Goal: Task Accomplishment & Management: Manage account settings

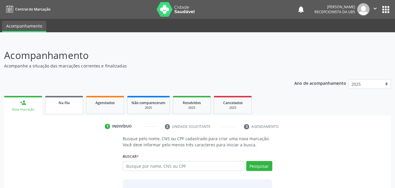
click at [67, 105] on span "Na fila" at bounding box center [64, 102] width 11 height 5
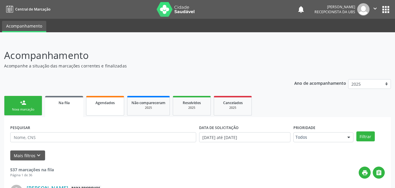
click at [118, 107] on link "Agendados" at bounding box center [105, 106] width 38 height 20
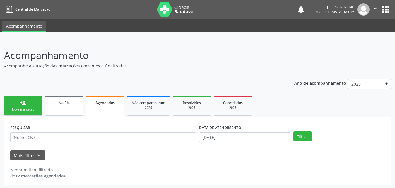
click at [73, 105] on div "Na fila" at bounding box center [64, 102] width 29 height 6
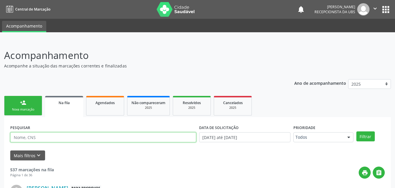
click at [85, 135] on input "text" at bounding box center [103, 137] width 186 height 10
type input "898006296230399"
click at [357, 131] on button "Filtrar" at bounding box center [366, 136] width 18 height 10
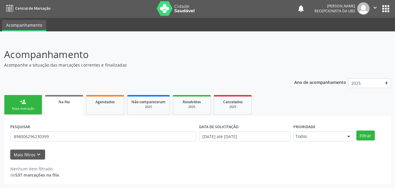
scroll to position [1, 0]
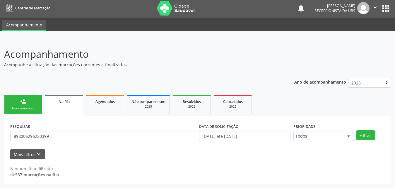
click at [72, 108] on link "Na fila" at bounding box center [64, 105] width 38 height 21
click at [70, 104] on div "Na fila" at bounding box center [64, 101] width 30 height 6
click at [115, 107] on link "Agendados" at bounding box center [105, 105] width 38 height 20
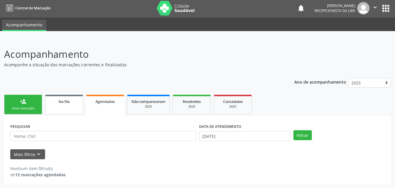
click at [59, 105] on link "Na fila" at bounding box center [64, 105] width 38 height 20
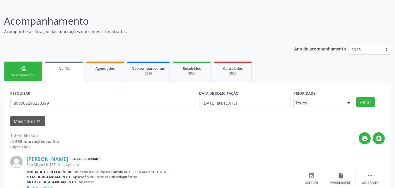
scroll to position [64, 0]
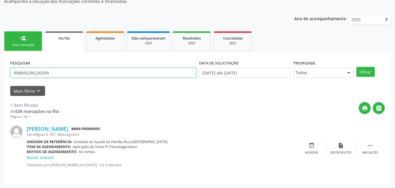
click at [84, 70] on input "898006296230399" at bounding box center [103, 73] width 186 height 10
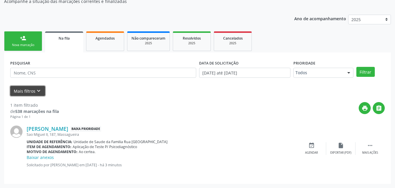
click at [26, 90] on button "Mais filtros keyboard_arrow_down" at bounding box center [27, 91] width 35 height 10
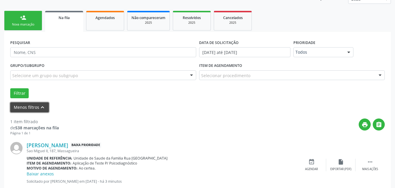
scroll to position [101, 0]
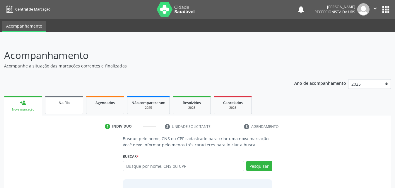
click at [70, 107] on link "Na fila" at bounding box center [64, 105] width 38 height 18
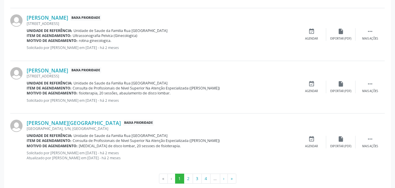
scroll to position [835, 0]
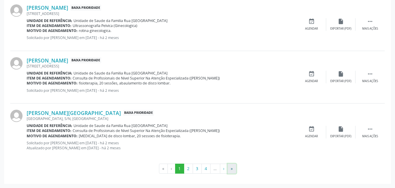
click at [234, 169] on button "»" at bounding box center [232, 168] width 9 height 10
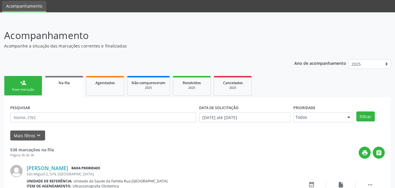
scroll to position [780, 0]
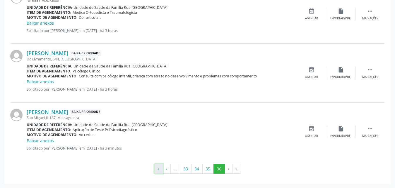
click at [156, 168] on button "«" at bounding box center [158, 169] width 9 height 10
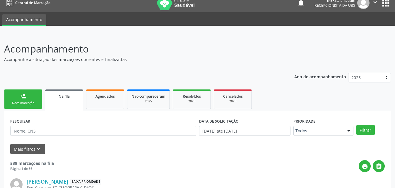
scroll to position [0, 0]
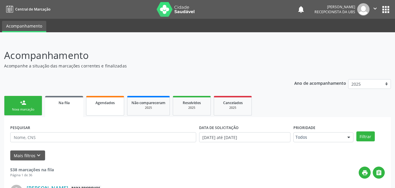
click at [103, 105] on link "Agendados" at bounding box center [105, 106] width 38 height 20
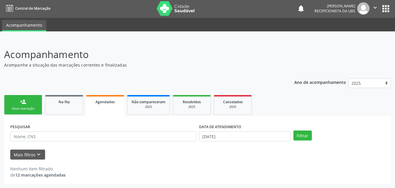
scroll to position [1, 0]
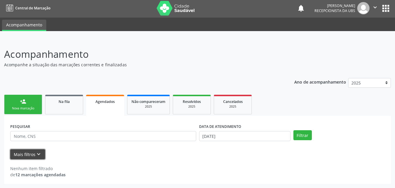
click at [21, 153] on button "Mais filtros keyboard_arrow_down" at bounding box center [27, 154] width 35 height 10
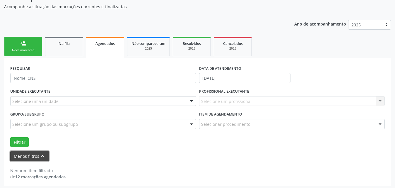
scroll to position [61, 0]
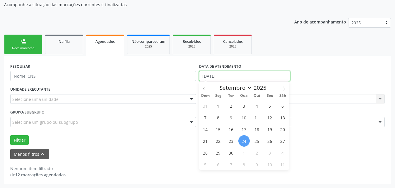
click at [266, 77] on input "[DATE]" at bounding box center [244, 76] width 91 height 10
click at [205, 91] on span at bounding box center [204, 86] width 10 height 10
select select "7"
click at [267, 107] on span "1" at bounding box center [269, 105] width 11 height 11
type input "[DATE]"
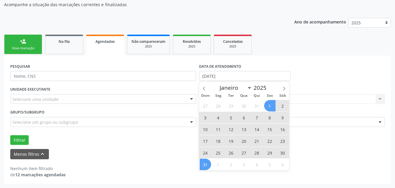
click at [205, 163] on span "31" at bounding box center [205, 163] width 11 height 11
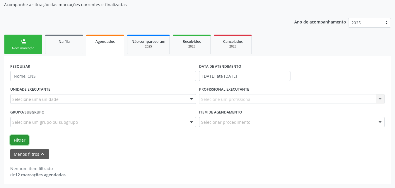
click at [13, 138] on button "Filtrar" at bounding box center [19, 140] width 18 height 10
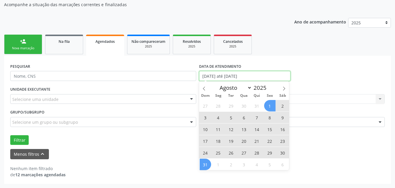
click at [275, 74] on input "[DATE] até [DATE]" at bounding box center [244, 76] width 91 height 10
click at [286, 87] on icon at bounding box center [284, 88] width 4 height 4
select select "8"
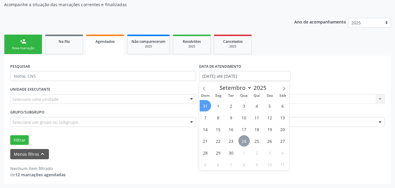
click at [246, 142] on span "24" at bounding box center [243, 140] width 11 height 11
type input "[DATE]"
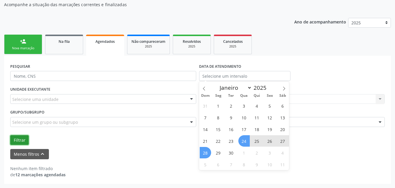
click at [19, 139] on button "Filtrar" at bounding box center [19, 140] width 18 height 10
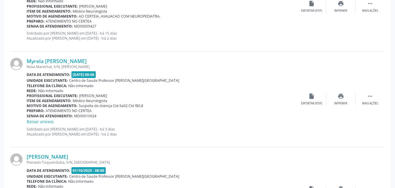
scroll to position [1146, 0]
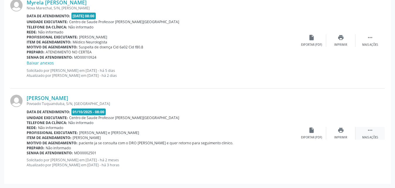
click at [373, 132] on icon "" at bounding box center [370, 130] width 6 height 6
click at [337, 135] on div "edit Editar" at bounding box center [340, 133] width 29 height 13
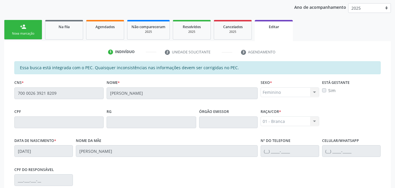
scroll to position [16, 0]
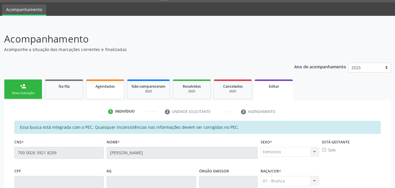
click at [104, 92] on link "Agendados" at bounding box center [105, 89] width 38 height 20
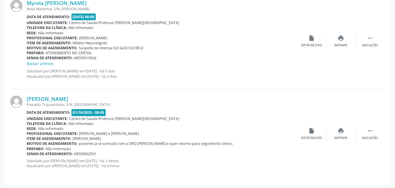
scroll to position [1087, 0]
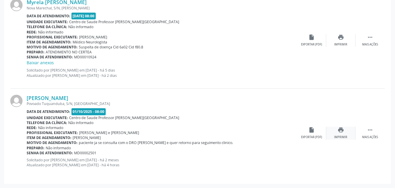
click at [340, 136] on div "Imprimir" at bounding box center [340, 137] width 13 height 4
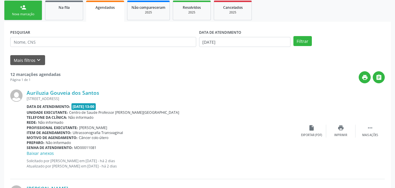
scroll to position [0, 0]
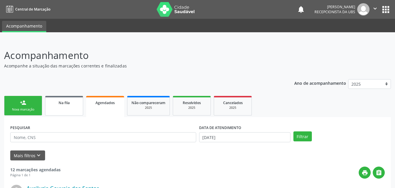
click at [67, 106] on link "Na fila" at bounding box center [64, 106] width 38 height 20
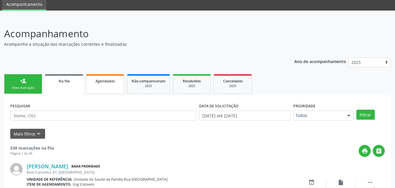
scroll to position [59, 0]
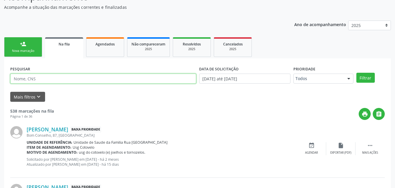
paste input "708508562505280"
type input "708508562505280"
click at [357, 73] on button "Filtrar" at bounding box center [366, 78] width 18 height 10
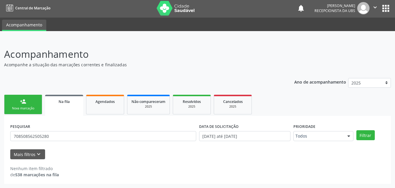
scroll to position [1, 0]
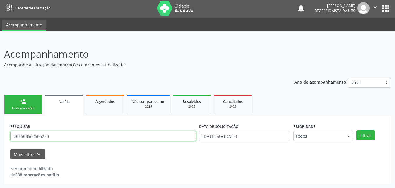
click at [66, 137] on input "708508562505280" at bounding box center [103, 136] width 186 height 10
click at [357, 130] on button "Filtrar" at bounding box center [366, 135] width 18 height 10
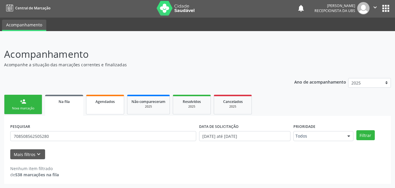
click at [117, 107] on link "Agendados" at bounding box center [105, 105] width 38 height 20
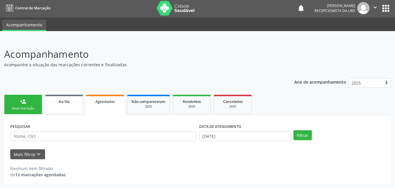
click at [56, 105] on link "Na fila" at bounding box center [64, 105] width 38 height 20
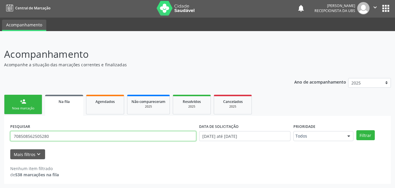
click at [61, 135] on input "708508562505280" at bounding box center [103, 136] width 186 height 10
click at [357, 130] on button "Filtrar" at bounding box center [366, 135] width 18 height 10
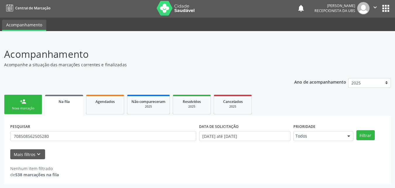
click at [31, 102] on link "person_add Nova marcação" at bounding box center [23, 105] width 38 height 20
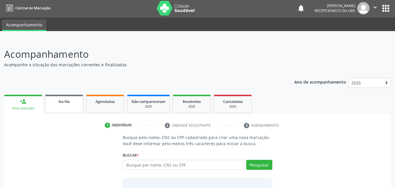
click at [67, 106] on link "Na fila" at bounding box center [64, 104] width 38 height 18
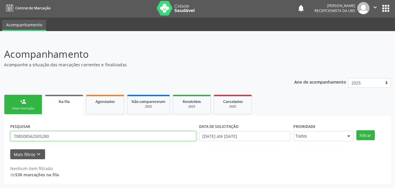
click at [56, 136] on input "708508562505280" at bounding box center [103, 136] width 186 height 10
paste input "708508562505280"
type input "708508562505280"
click at [357, 130] on button "Filtrar" at bounding box center [366, 135] width 18 height 10
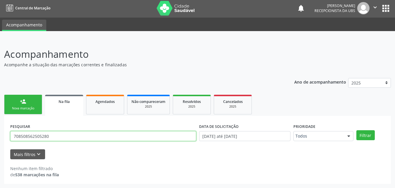
click at [63, 137] on input "708508562505280" at bounding box center [103, 136] width 186 height 10
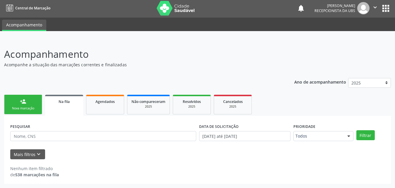
click at [62, 104] on div "Na fila" at bounding box center [64, 101] width 30 height 6
click at [63, 100] on span "Na fila" at bounding box center [64, 101] width 11 height 5
click at [108, 104] on div "Agendados" at bounding box center [105, 101] width 29 height 6
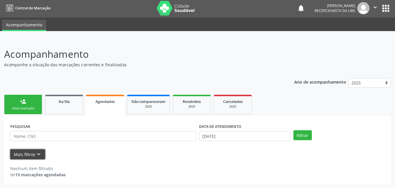
click at [41, 154] on button "Mais filtros keyboard_arrow_down" at bounding box center [27, 154] width 35 height 10
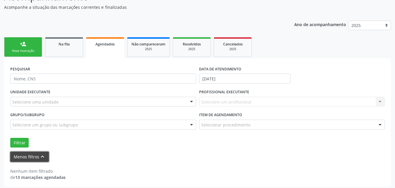
scroll to position [61, 0]
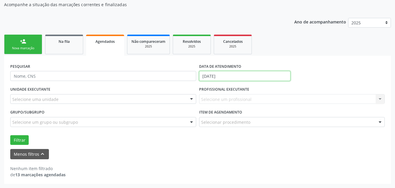
click at [253, 76] on input "[DATE]" at bounding box center [244, 76] width 91 height 10
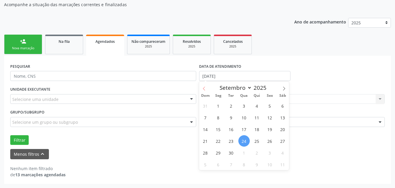
click at [203, 88] on icon at bounding box center [204, 88] width 4 height 4
select select "7"
click at [271, 105] on span "1" at bounding box center [269, 105] width 11 height 11
type input "[DATE]"
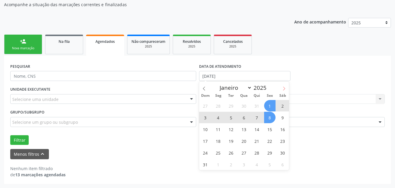
click at [283, 88] on icon at bounding box center [284, 88] width 4 height 4
select select "8"
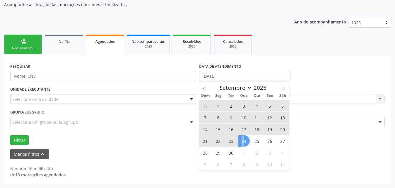
click at [243, 141] on span "24" at bounding box center [243, 140] width 11 height 11
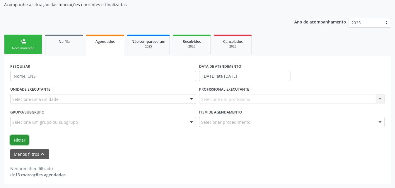
click at [15, 140] on button "Filtrar" at bounding box center [19, 140] width 18 height 10
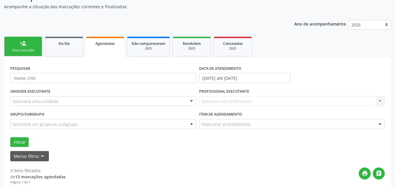
scroll to position [59, 0]
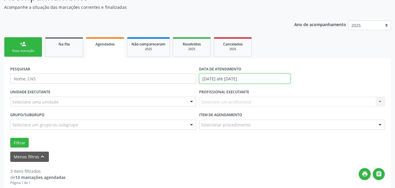
click at [270, 78] on input "[DATE] até [DATE]" at bounding box center [244, 79] width 91 height 10
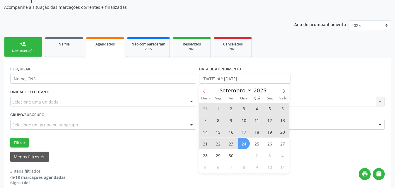
click at [204, 89] on icon at bounding box center [204, 91] width 4 height 4
select select "7"
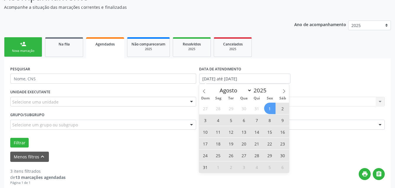
click at [205, 168] on span "31" at bounding box center [205, 166] width 11 height 11
type input "[DATE]"
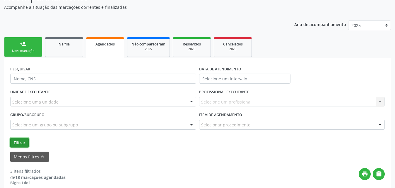
click at [20, 143] on button "Filtrar" at bounding box center [19, 143] width 18 height 10
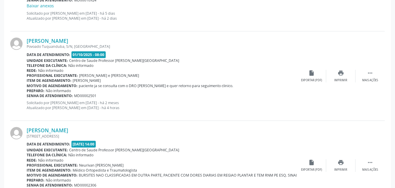
scroll to position [1236, 0]
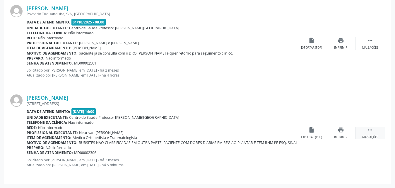
click at [369, 132] on icon "" at bounding box center [370, 130] width 6 height 6
click at [283, 137] on div "Imprimir" at bounding box center [282, 137] width 13 height 4
